Goal: Task Accomplishment & Management: Complete application form

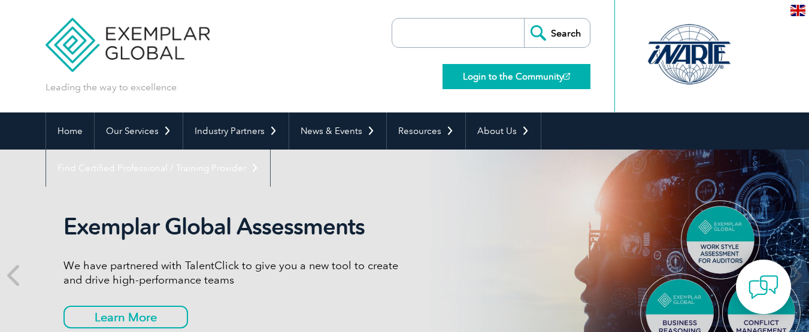
click at [533, 80] on link "Login to the Community" at bounding box center [517, 76] width 148 height 25
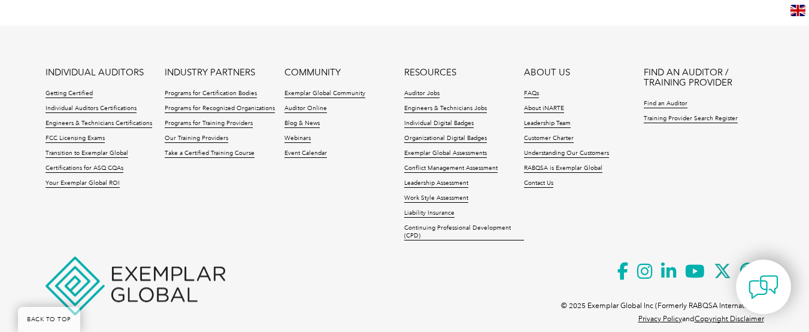
scroll to position [2950, 0]
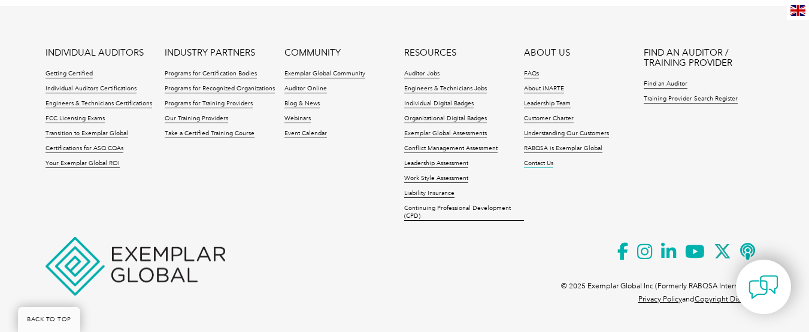
click at [537, 164] on link "Contact Us" at bounding box center [538, 164] width 29 height 8
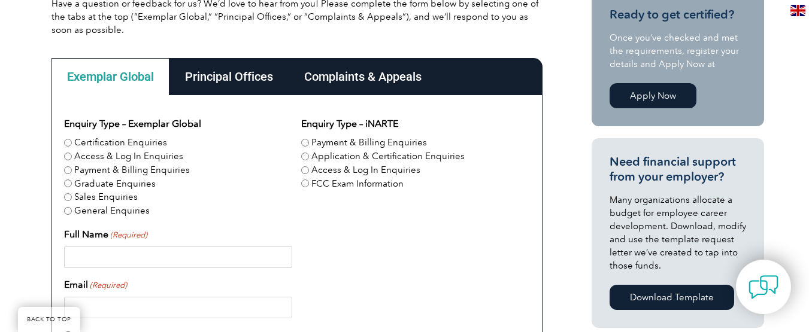
scroll to position [314, 0]
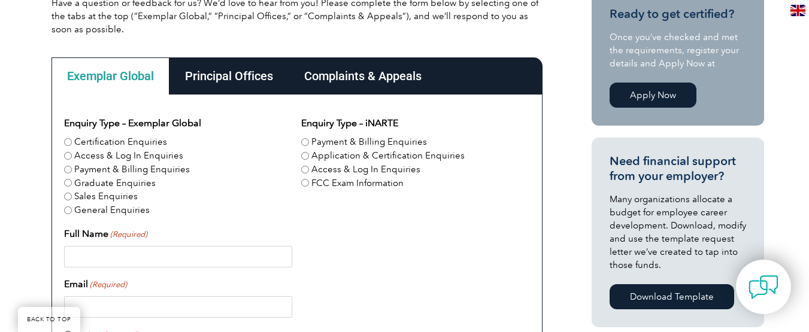
click at [305, 170] on input "Access & Log In Enquiries" at bounding box center [305, 170] width 8 height 8
radio input "true"
click at [179, 237] on div "Full Name (Required)" at bounding box center [297, 247] width 466 height 41
click at [120, 255] on input "Full Name (Required)" at bounding box center [178, 257] width 228 height 22
type input "Marcy Kivi"
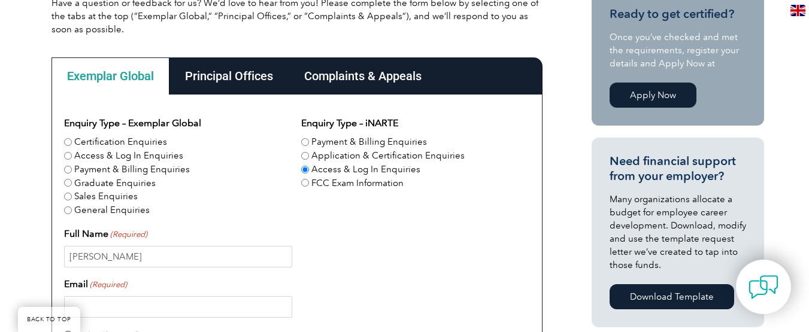
type input "mtskivi3@outlook.com"
type input "United States"
type input "7753154859"
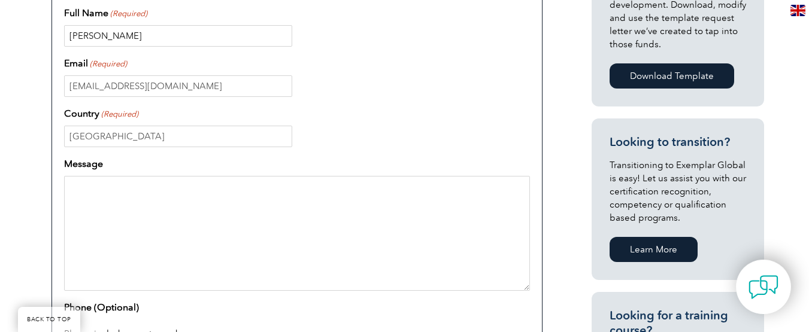
scroll to position [542, 0]
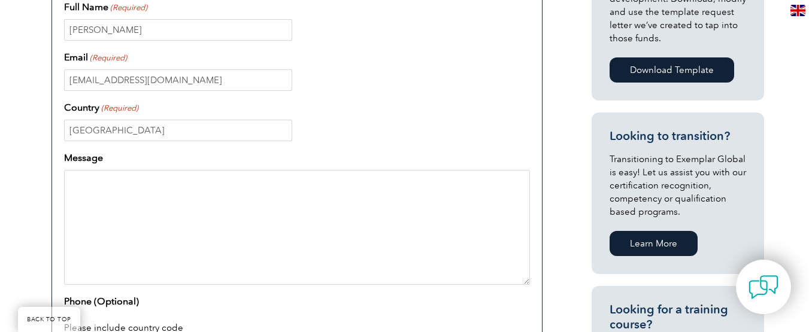
click at [83, 184] on textarea "Message" at bounding box center [297, 227] width 466 height 115
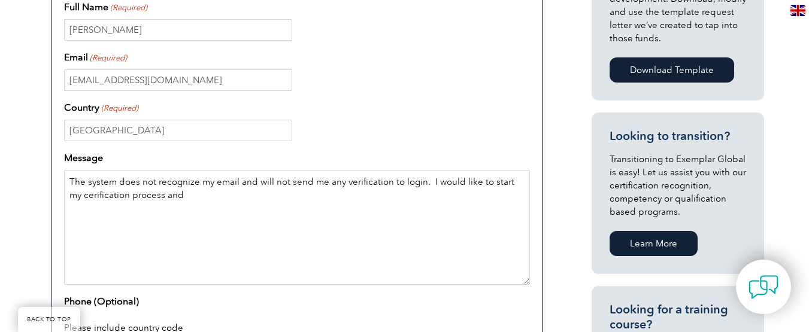
click at [80, 195] on textarea "The system does not recognize my email and will not send me any verification to…" at bounding box center [297, 227] width 466 height 115
click at [81, 195] on textarea "The system does not recognize my email and will not send me any verification to…" at bounding box center [297, 227] width 466 height 115
click at [176, 192] on textarea "The system does not recognize my email and will not send me any verification to…" at bounding box center [297, 227] width 466 height 115
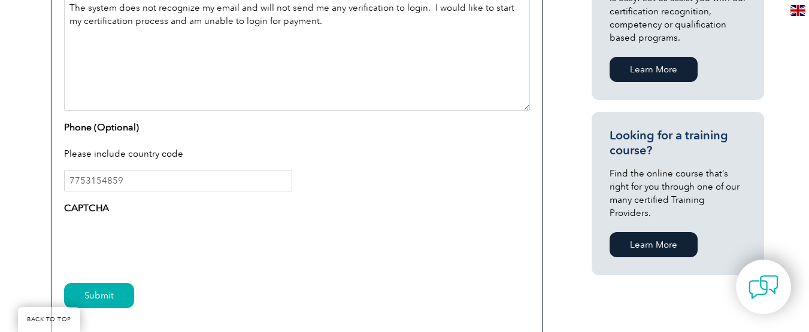
scroll to position [718, 0]
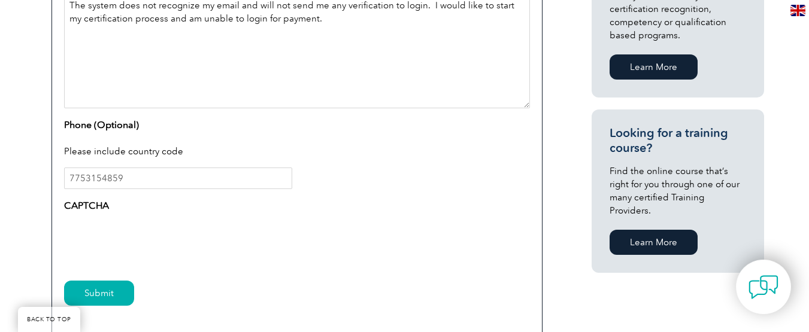
type textarea "The system does not recognize my email and will not send me any verification to…"
click at [107, 297] on input "Submit" at bounding box center [99, 293] width 70 height 25
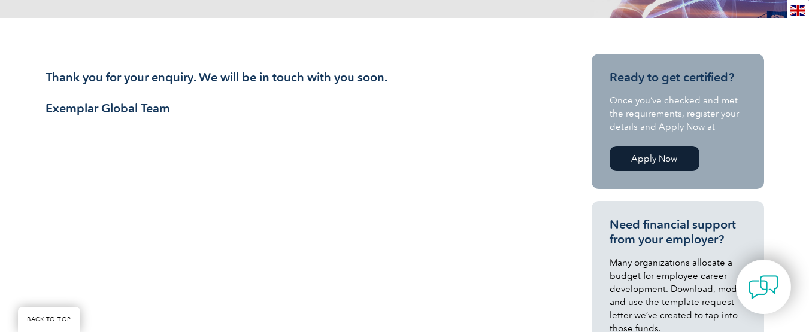
scroll to position [280, 0]
